Goal: Information Seeking & Learning: Understand process/instructions

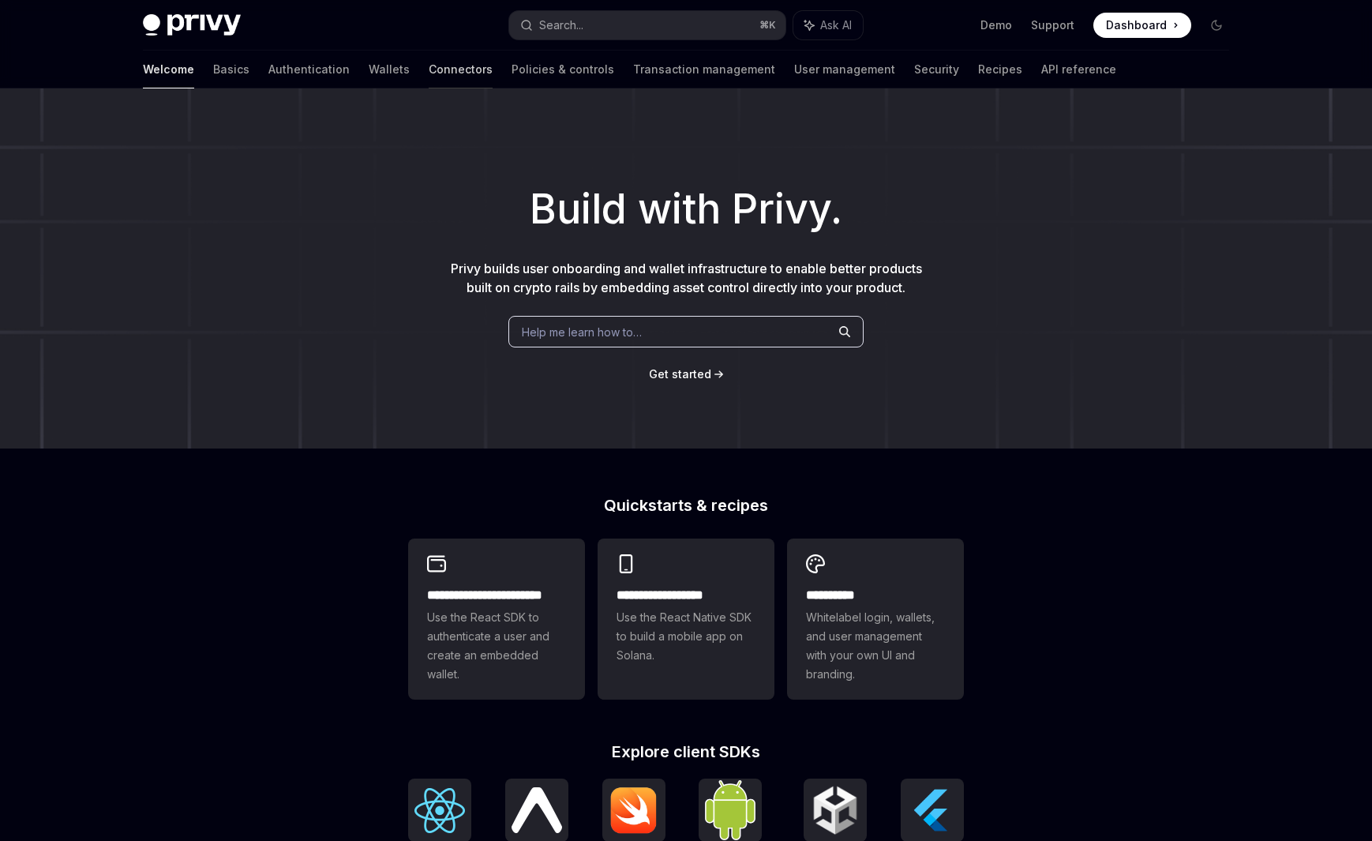
click at [429, 69] on link "Connectors" at bounding box center [461, 70] width 64 height 38
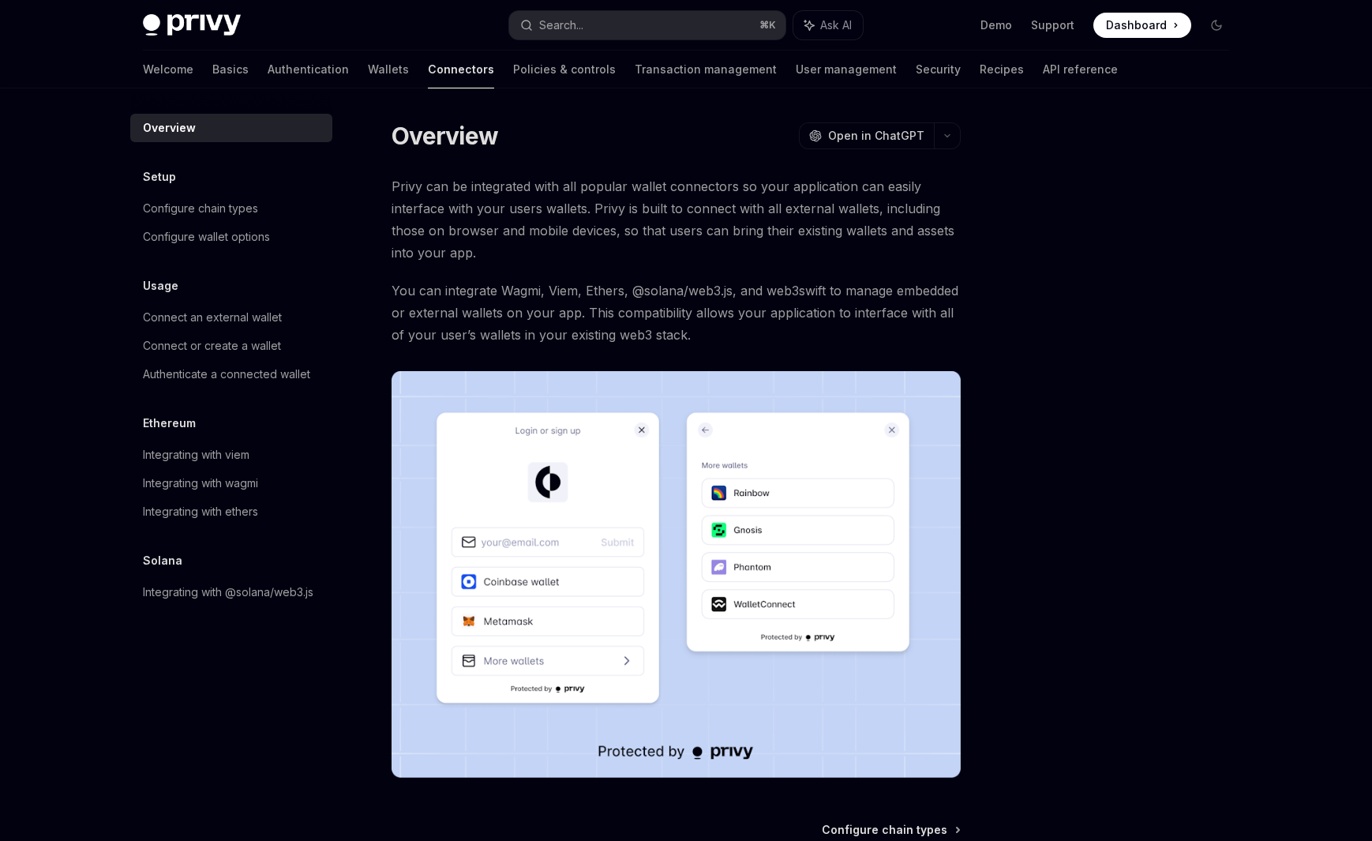
click at [177, 66] on div "Welcome Basics Authentication Wallets Connectors Policies & controls Transactio…" at bounding box center [630, 70] width 975 height 38
click at [212, 77] on link "Basics" at bounding box center [230, 70] width 36 height 38
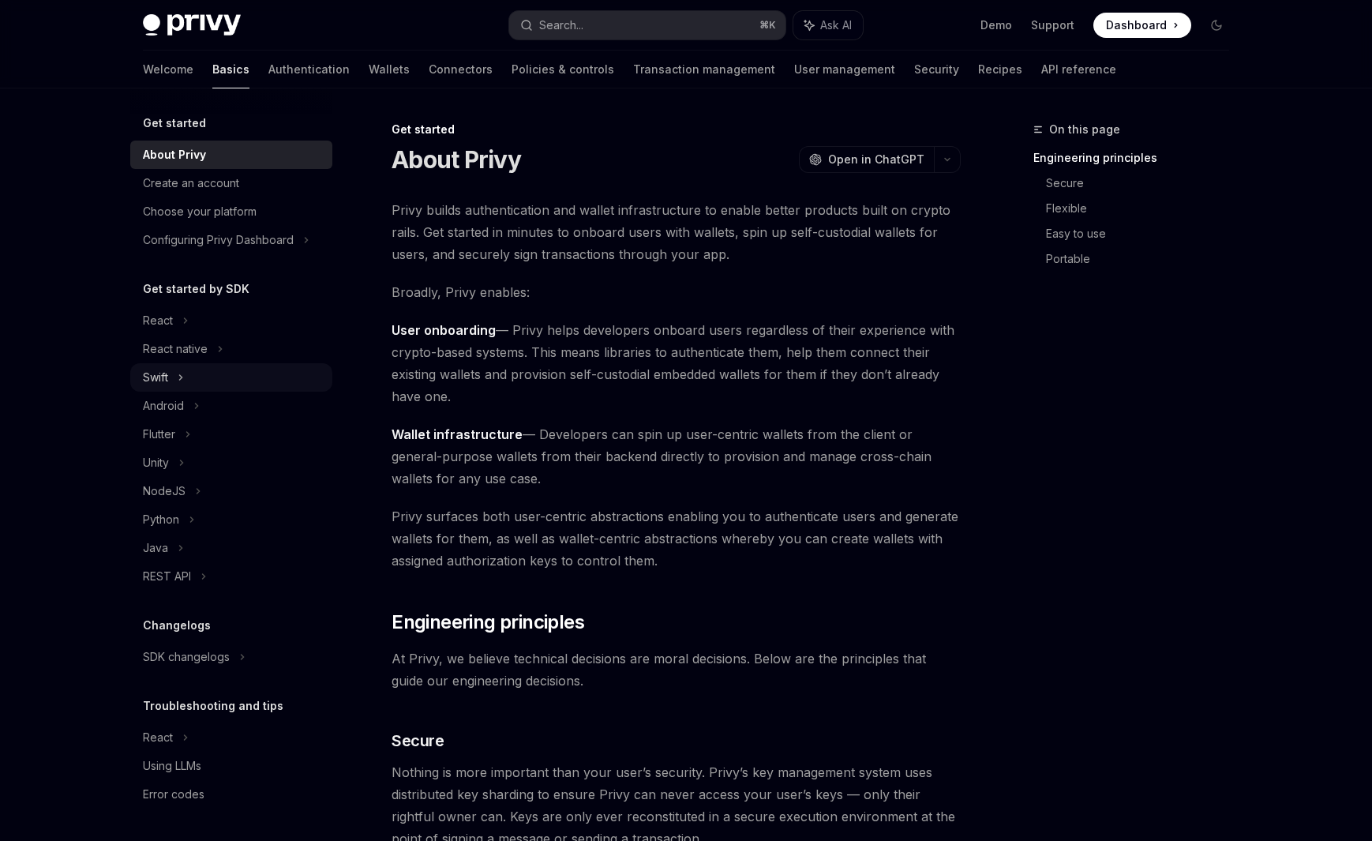
click at [144, 380] on div "Swift" at bounding box center [155, 377] width 25 height 19
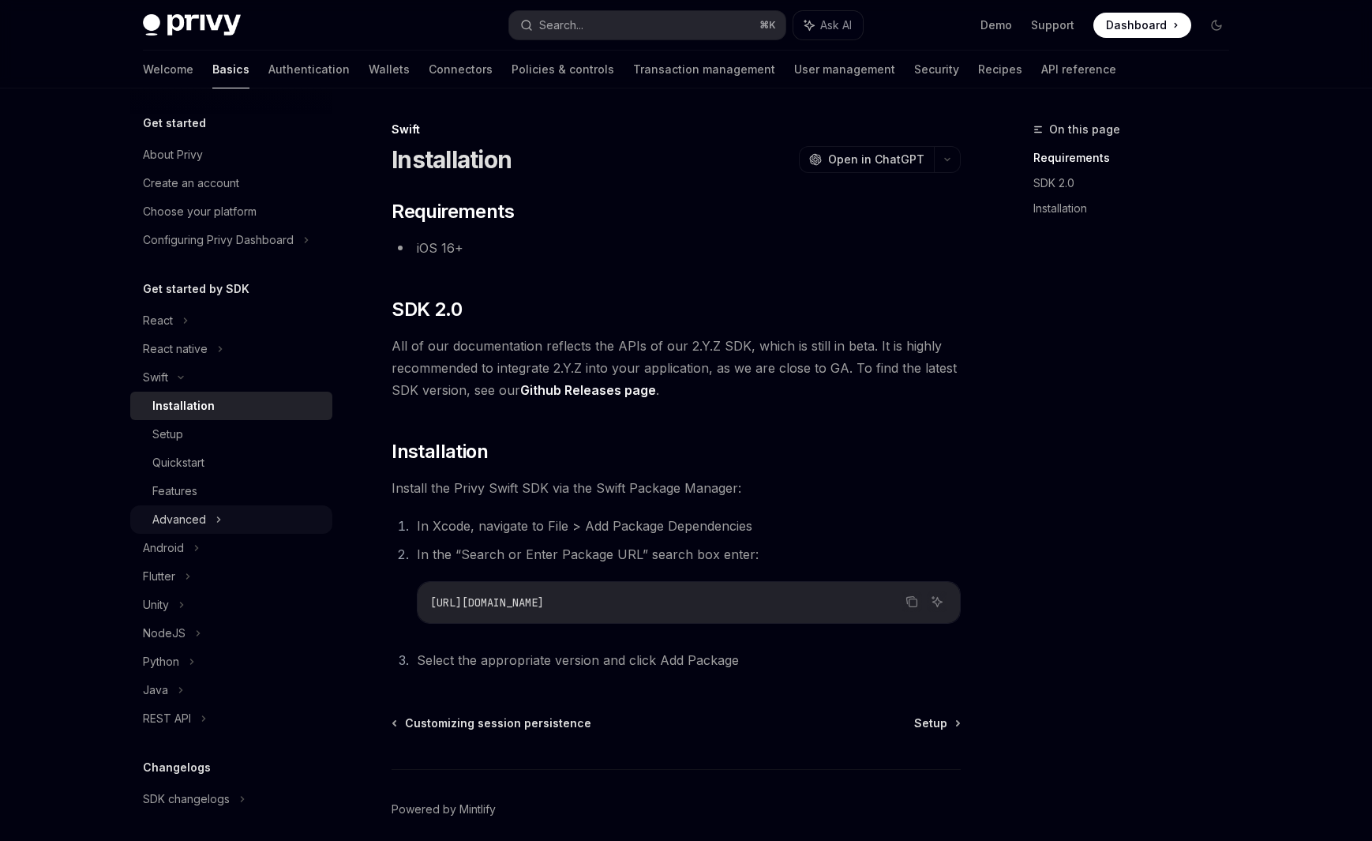
click at [216, 519] on icon at bounding box center [219, 519] width 6 height 19
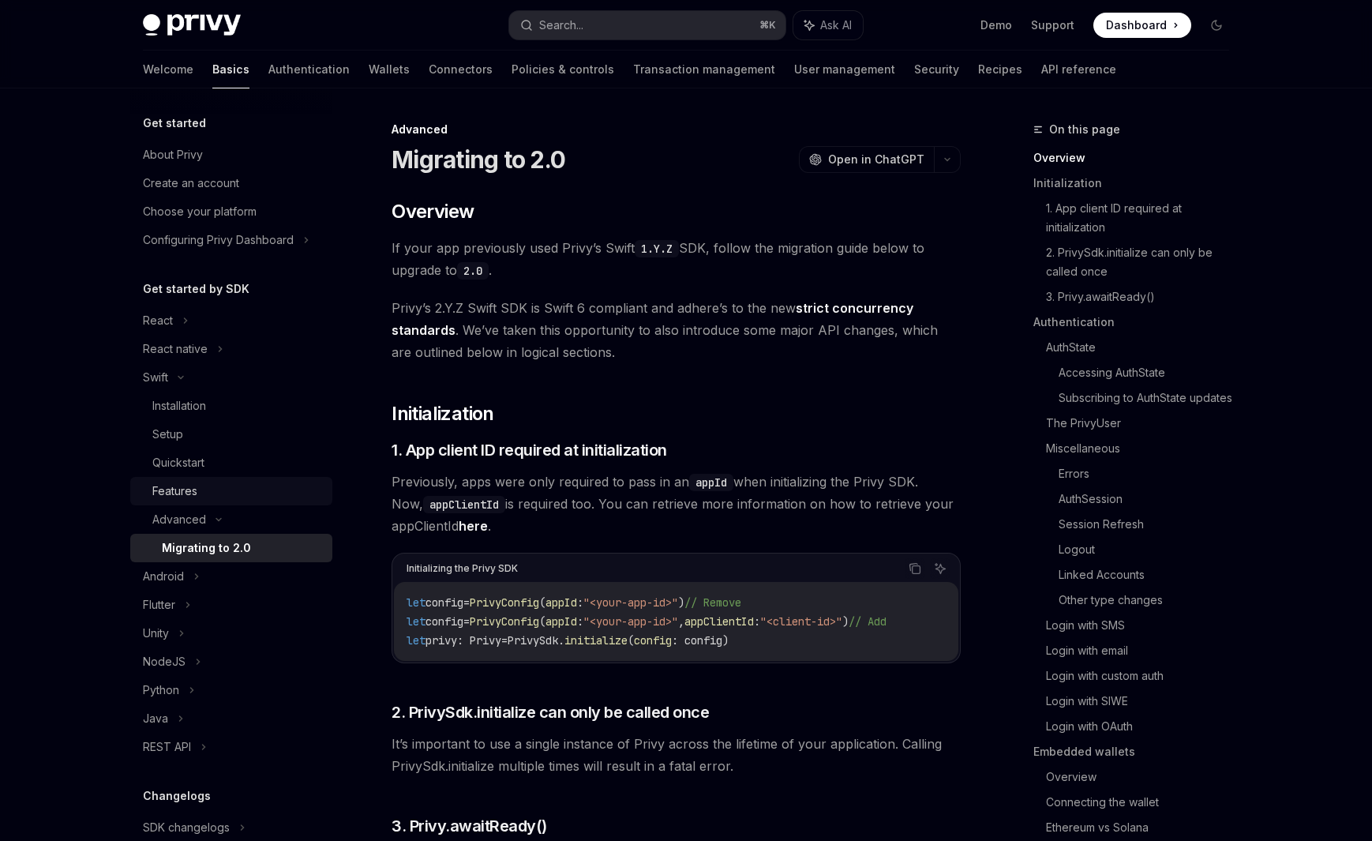
click at [265, 493] on div "Features" at bounding box center [237, 491] width 171 height 19
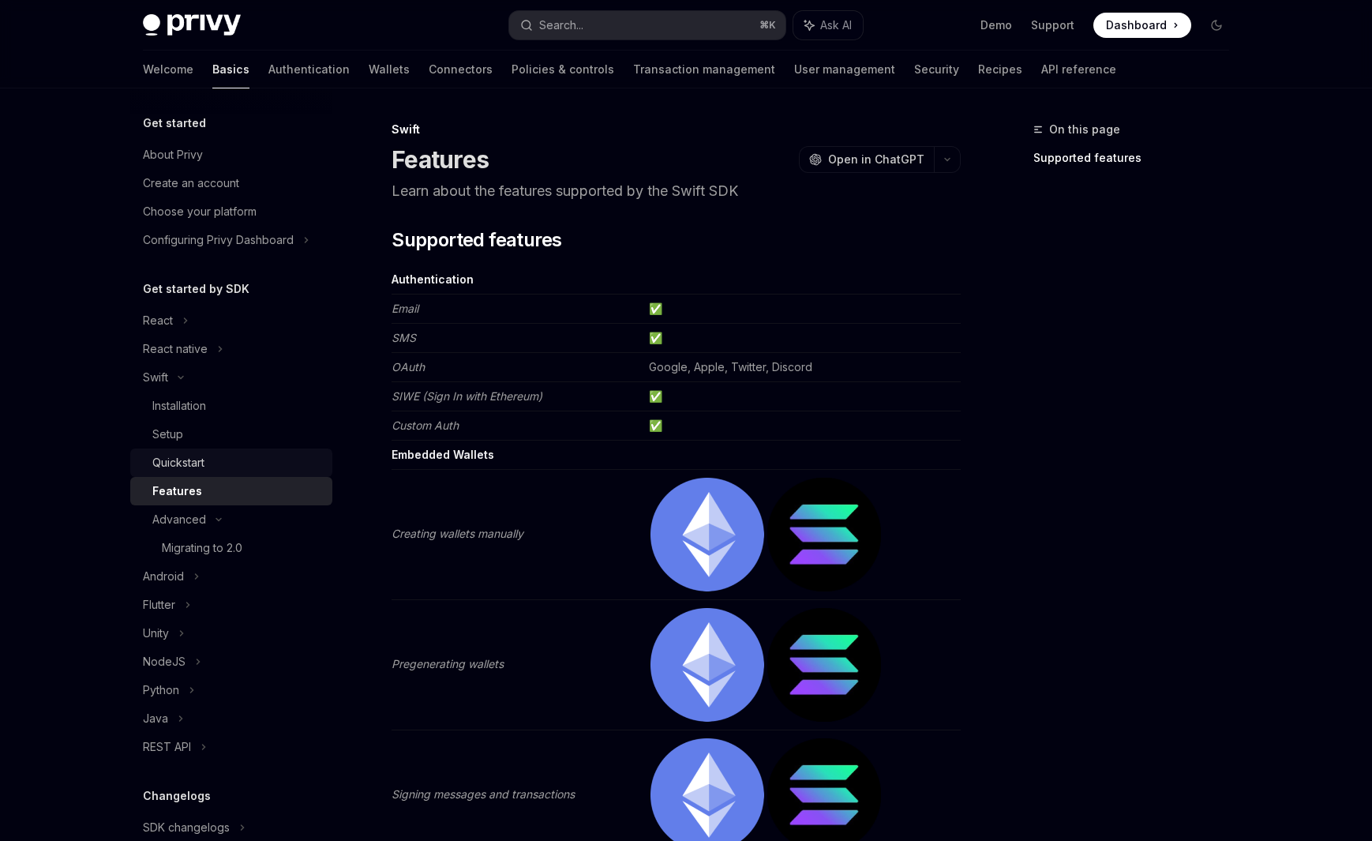
click at [202, 457] on div "Quickstart" at bounding box center [178, 462] width 52 height 19
type textarea "*"
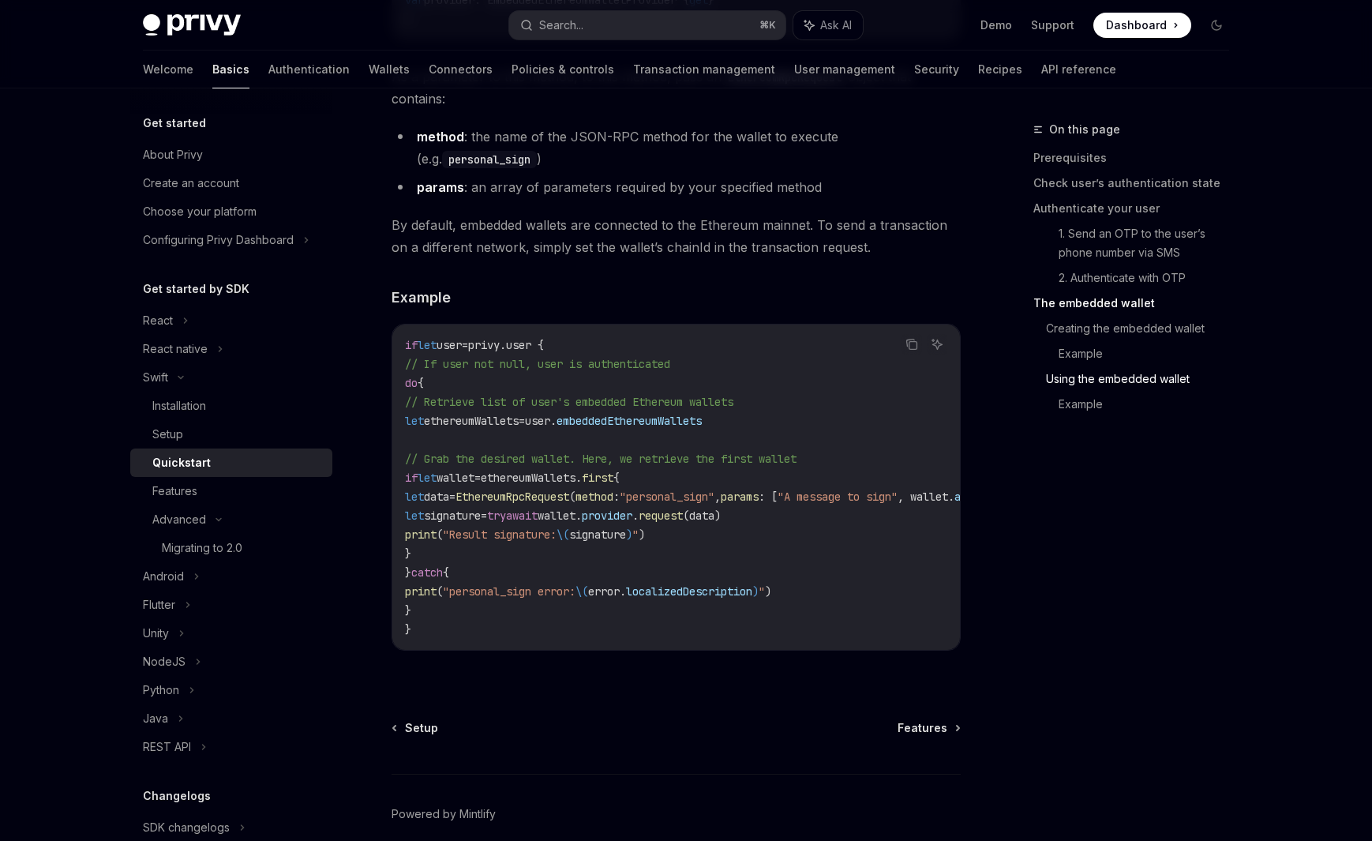
scroll to position [3051, 0]
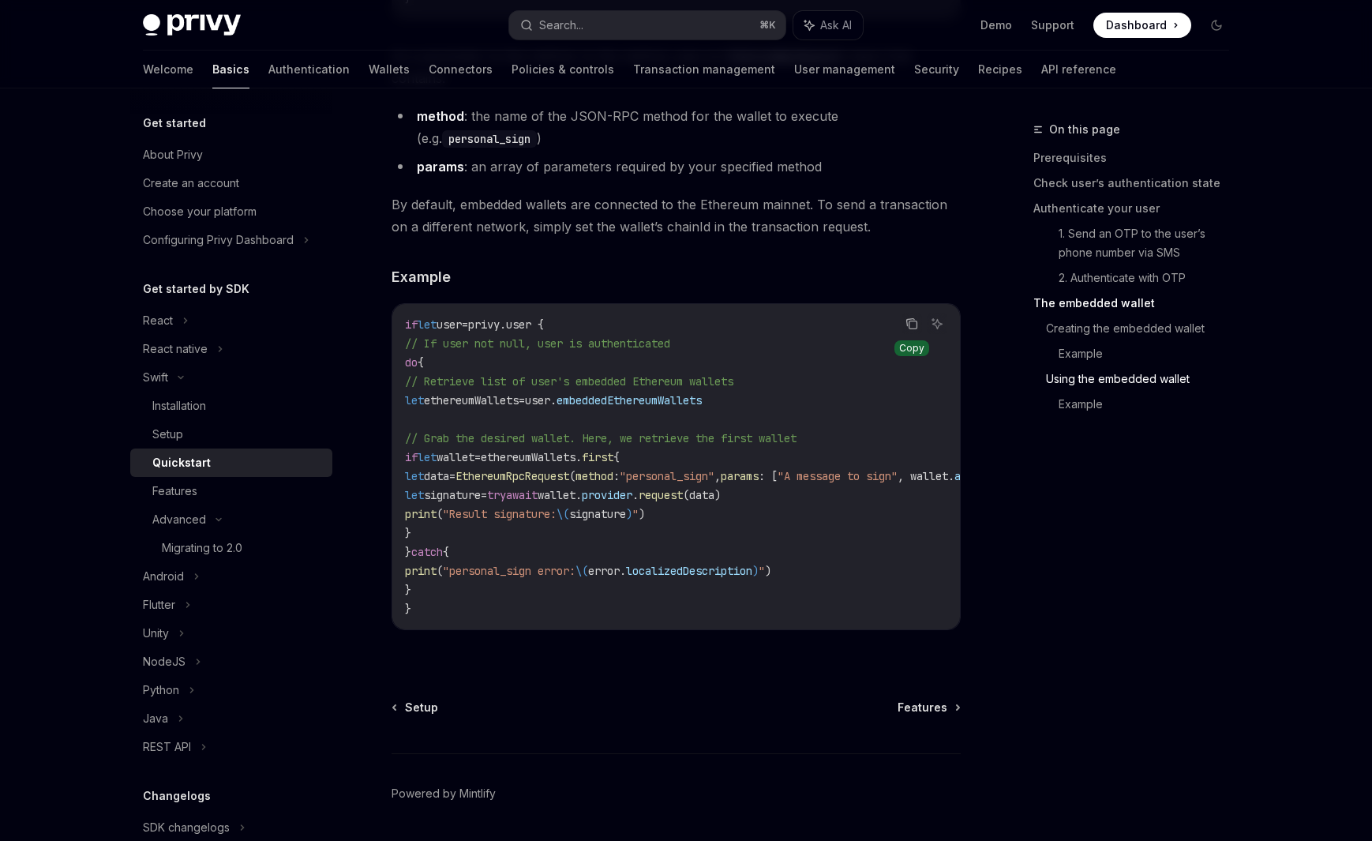
click at [907, 330] on icon "Copy the contents from the code block" at bounding box center [912, 323] width 13 height 13
